Goal: Check status: Check status

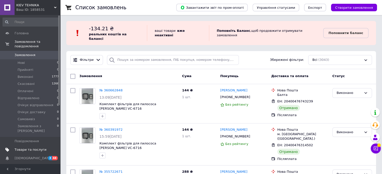
click at [35, 148] on span "Товари та послуги" at bounding box center [31, 150] width 32 height 5
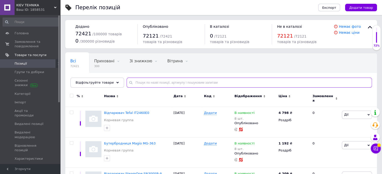
click at [136, 82] on input "text" at bounding box center [248, 83] width 245 height 10
paste input "BM201AG1BG"
type input "BM201AG1BG"
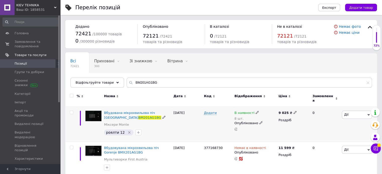
click at [293, 111] on icon at bounding box center [294, 112] width 3 height 3
drag, startPoint x: 310, startPoint y: 106, endPoint x: 298, endPoint y: 105, distance: 12.1
click at [298, 105] on input "9025" at bounding box center [317, 108] width 38 height 10
type input "9215"
click at [274, 131] on div "В наявності 8 шт. Опубліковано" at bounding box center [255, 124] width 44 height 35
